Goal: Obtain resource: Download file/media

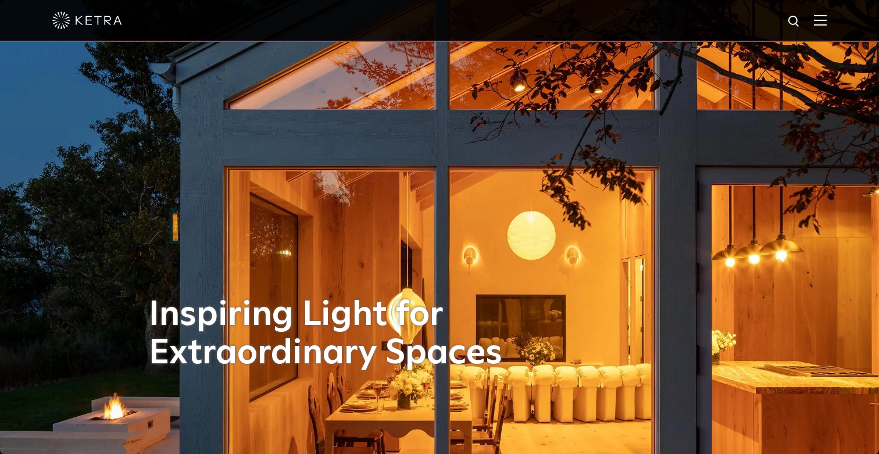
click at [821, 27] on div at bounding box center [439, 20] width 774 height 41
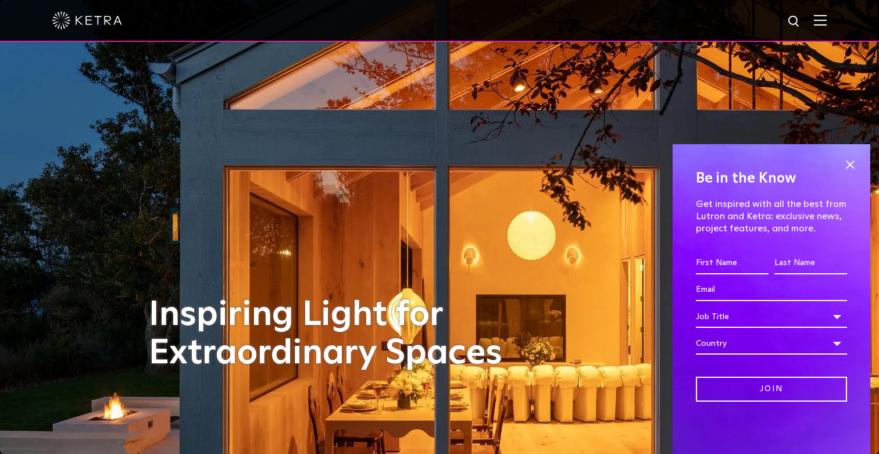
click at [819, 17] on img at bounding box center [820, 20] width 13 height 11
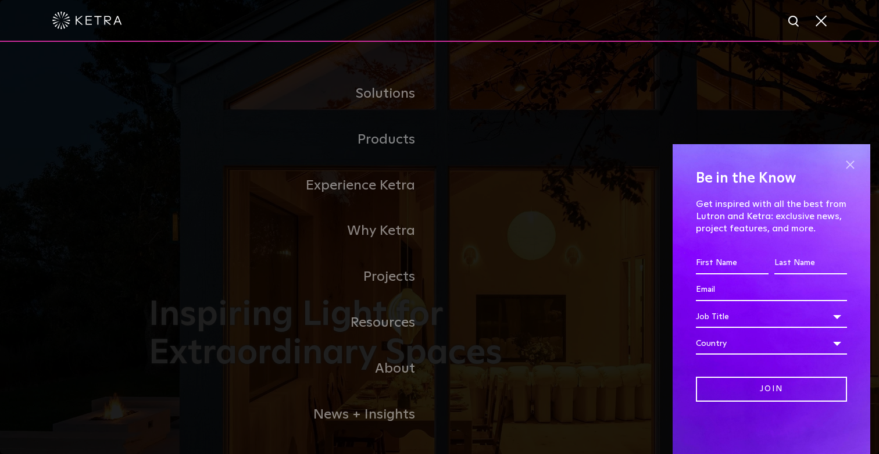
click at [849, 167] on span at bounding box center [849, 164] width 17 height 17
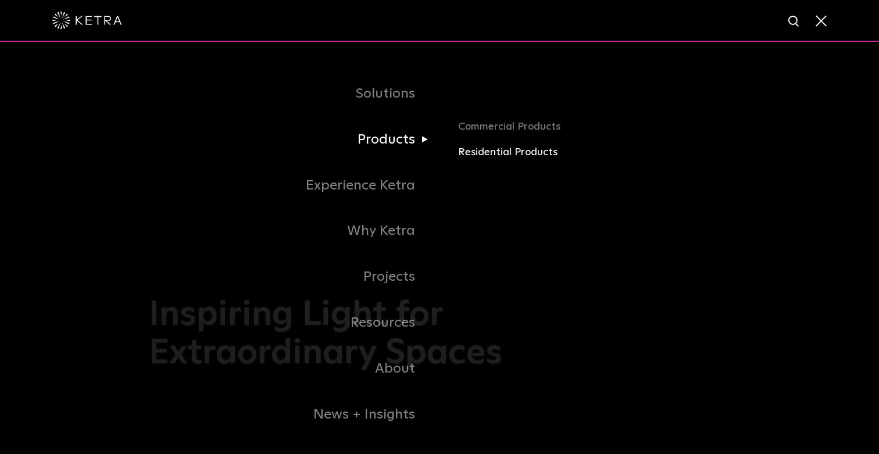
click at [518, 151] on link "Residential Products" at bounding box center [594, 152] width 272 height 17
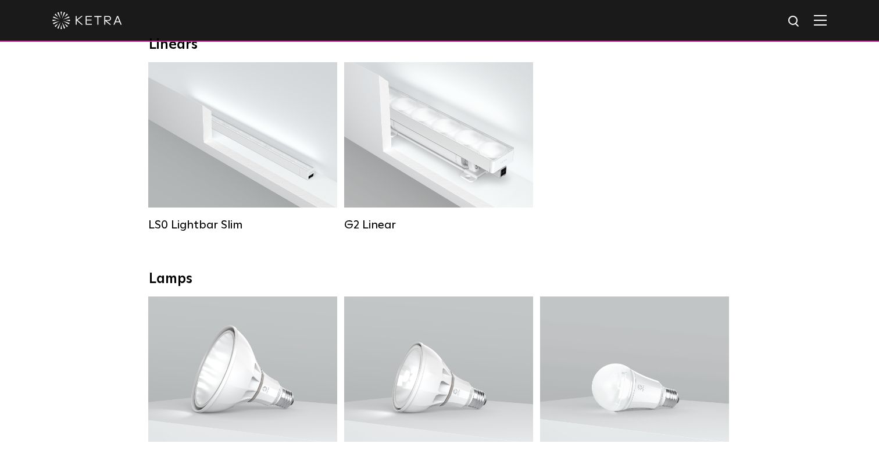
scroll to position [495, 0]
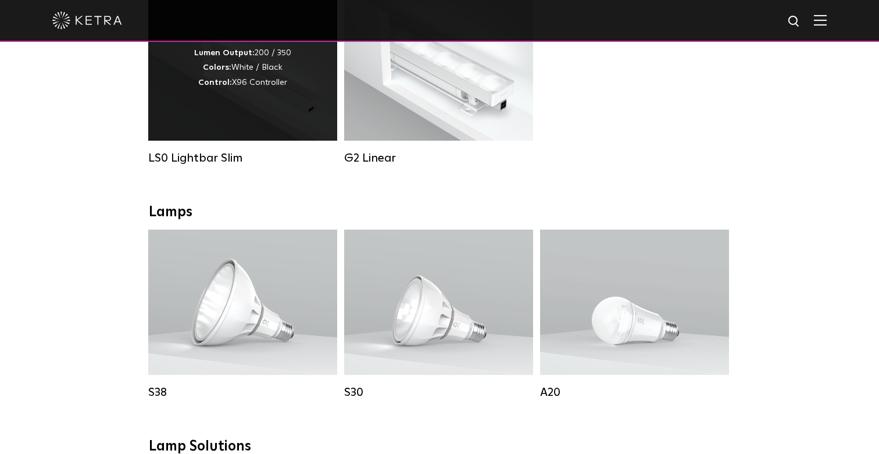
click at [219, 99] on div "Lumen Output: 200 / 350 Colors: White / Black Control: X96 Controller" at bounding box center [242, 67] width 189 height 145
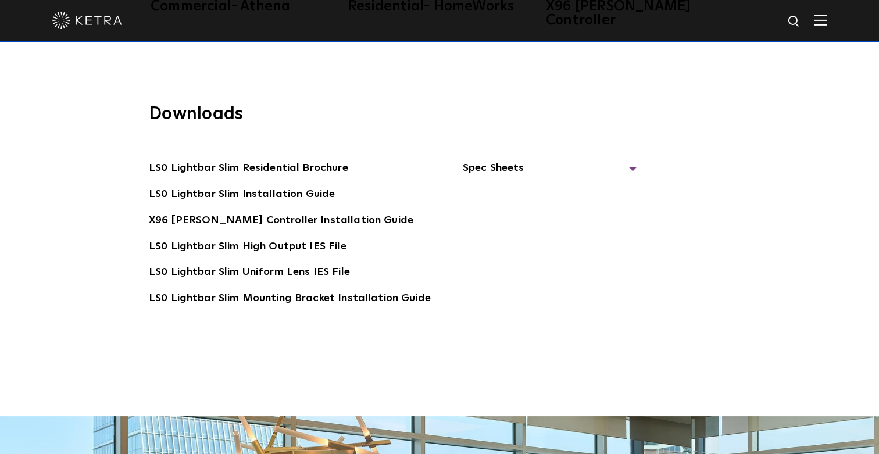
scroll to position [2144, 0]
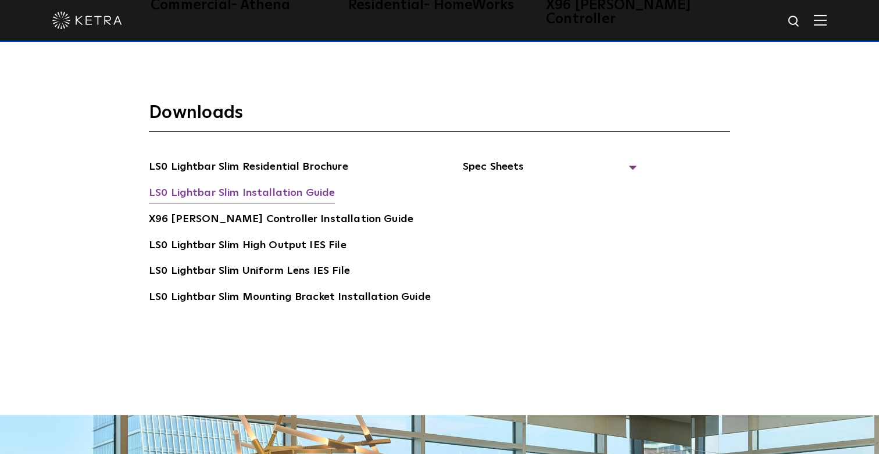
click at [319, 185] on link "LS0 Lightbar Slim Installation Guide" at bounding box center [242, 194] width 186 height 19
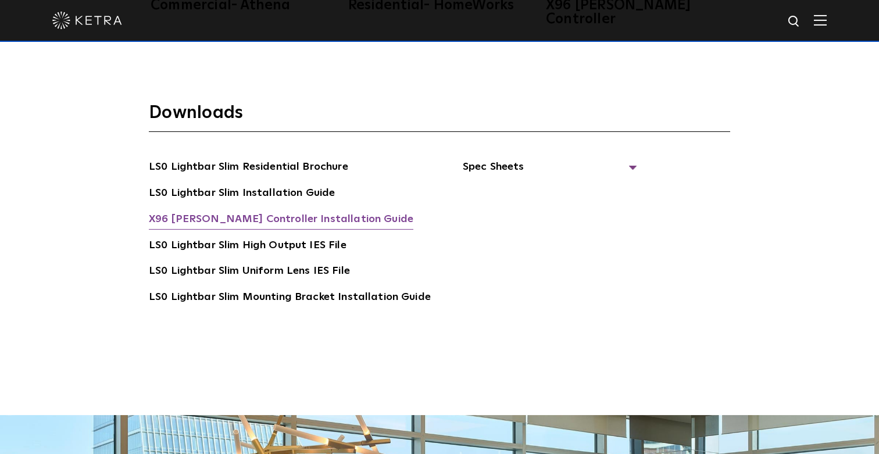
click at [285, 211] on link "X96 [PERSON_NAME] Controller Installation Guide" at bounding box center [281, 220] width 265 height 19
